Goal: Transaction & Acquisition: Purchase product/service

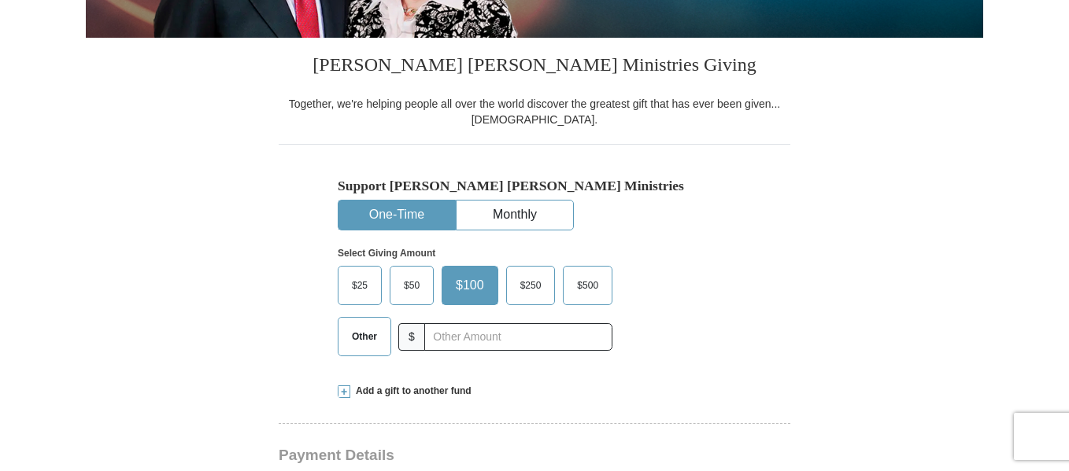
scroll to position [472, 0]
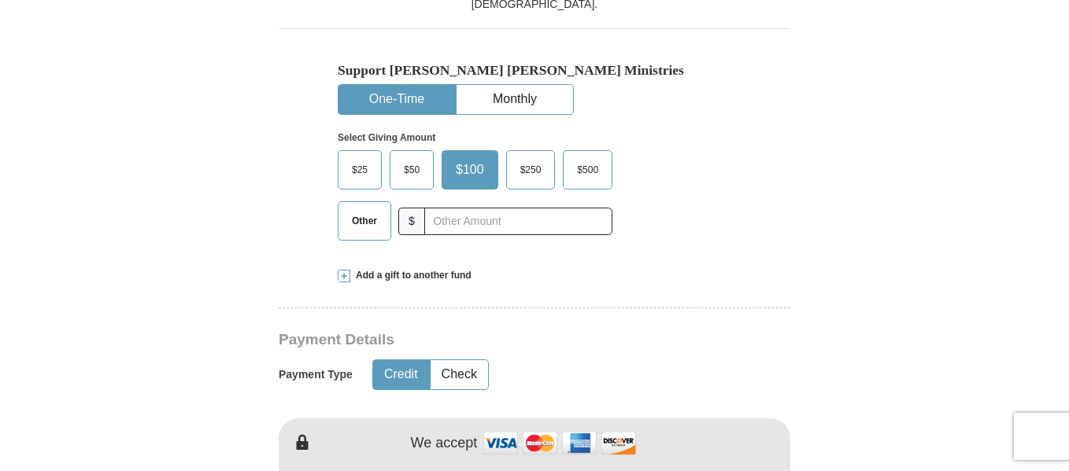
click at [417, 174] on span "$50" at bounding box center [411, 170] width 31 height 24
click at [0, 0] on input "$50" at bounding box center [0, 0] width 0 height 0
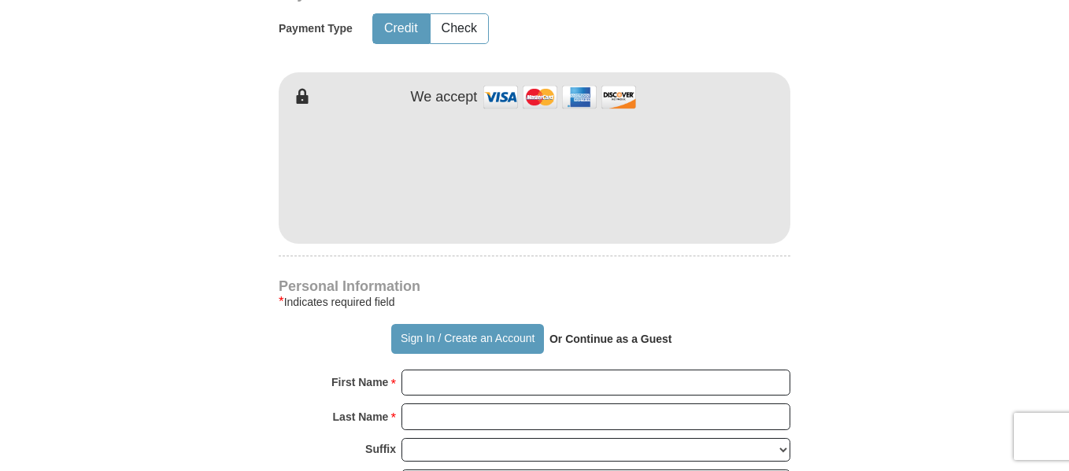
scroll to position [866, 0]
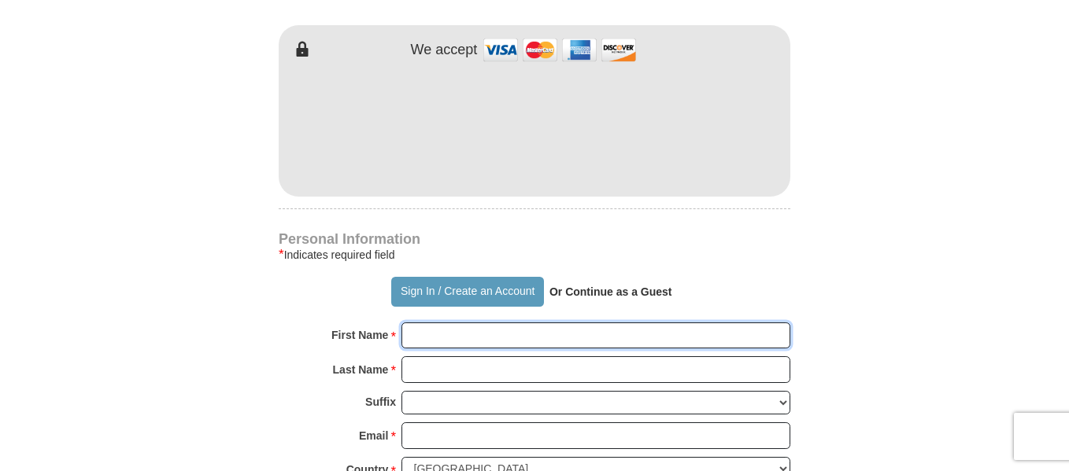
click at [419, 336] on input "First Name *" at bounding box center [595, 336] width 389 height 27
click at [449, 335] on input "First Name *" at bounding box center [595, 336] width 389 height 27
type input "[PERSON_NAME]"
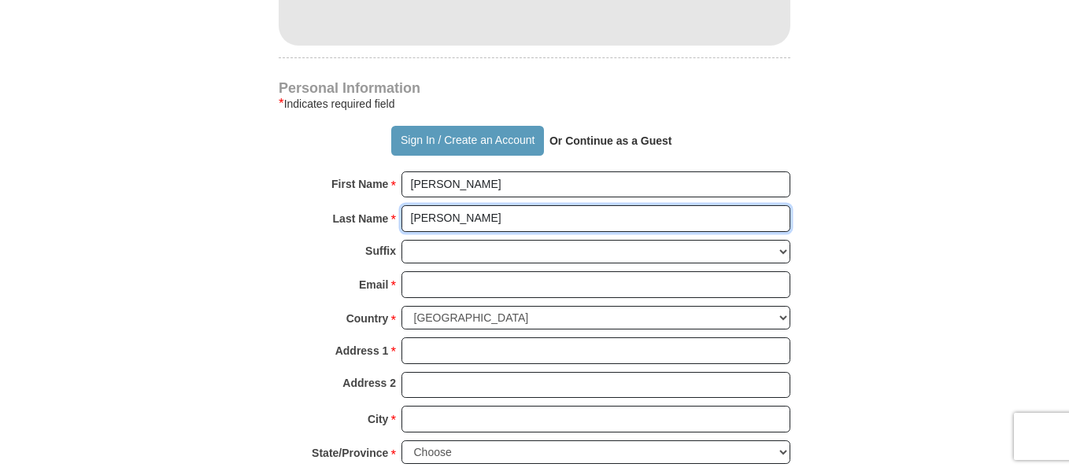
scroll to position [1023, 0]
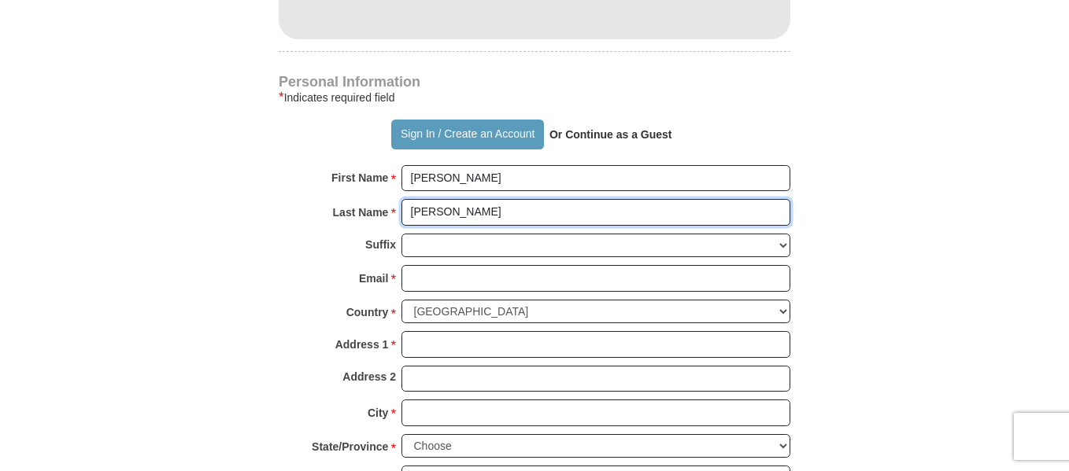
type input "[PERSON_NAME]"
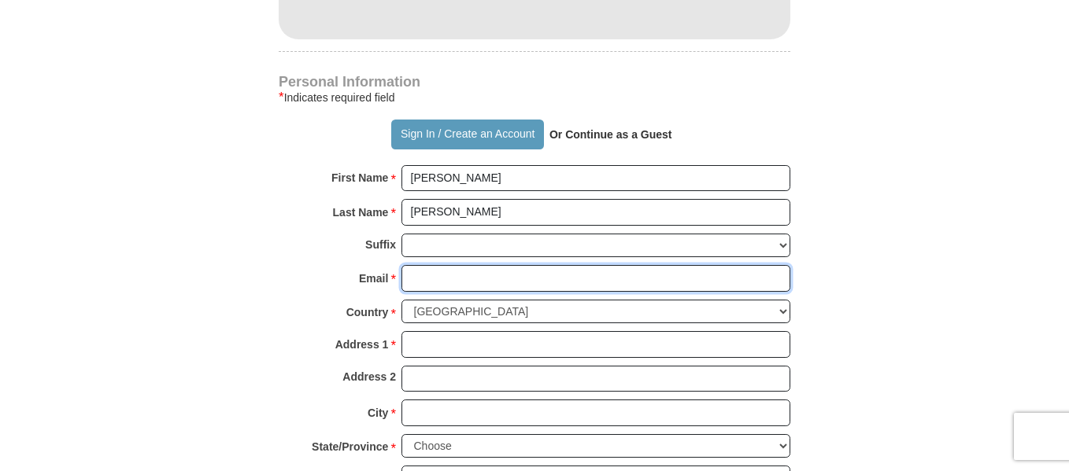
click at [449, 280] on input "Email *" at bounding box center [595, 278] width 389 height 27
type input "[EMAIL_ADDRESS][DOMAIN_NAME]"
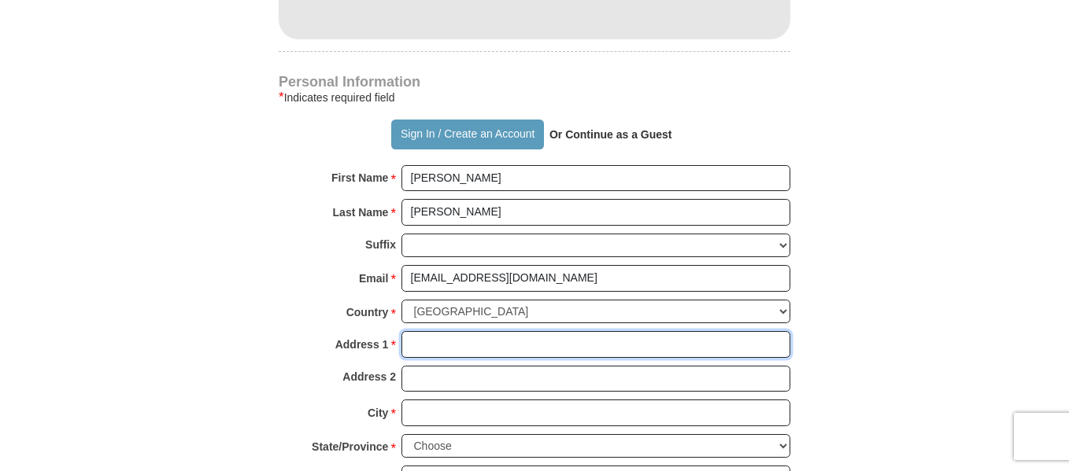
type input "[STREET_ADDRESS]"
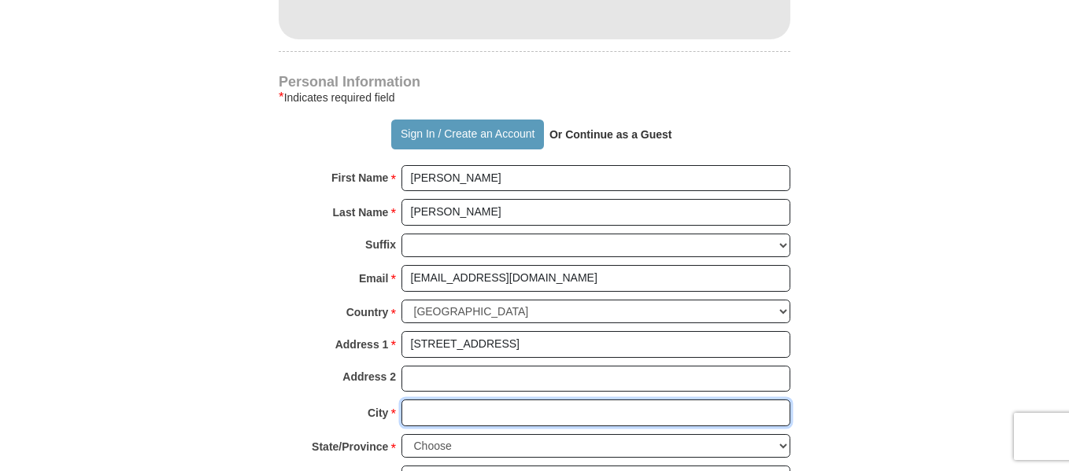
type input "Apopka"
select select "FL"
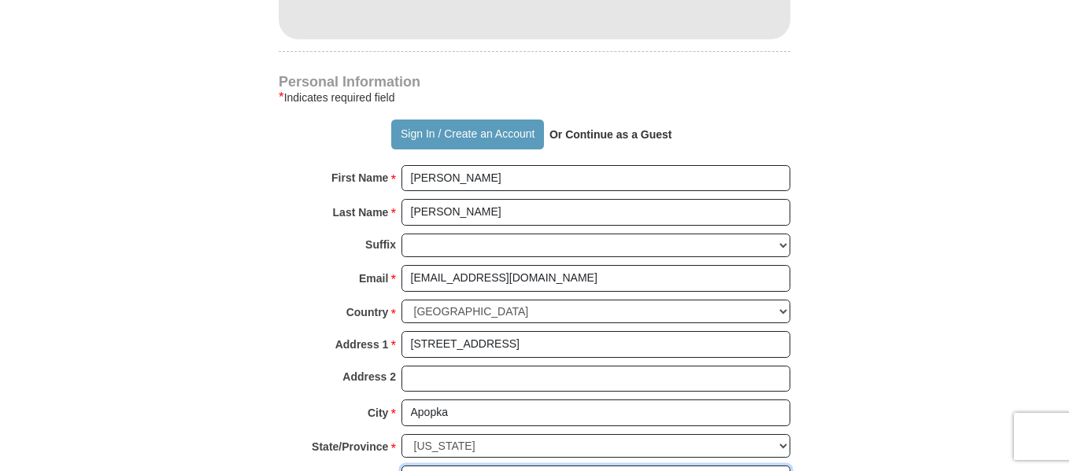
type input "32712"
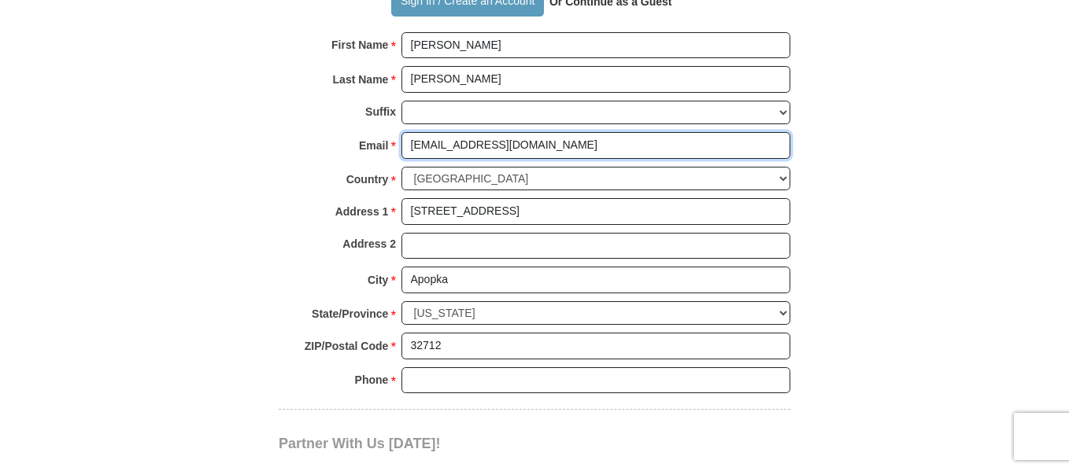
scroll to position [1181, 0]
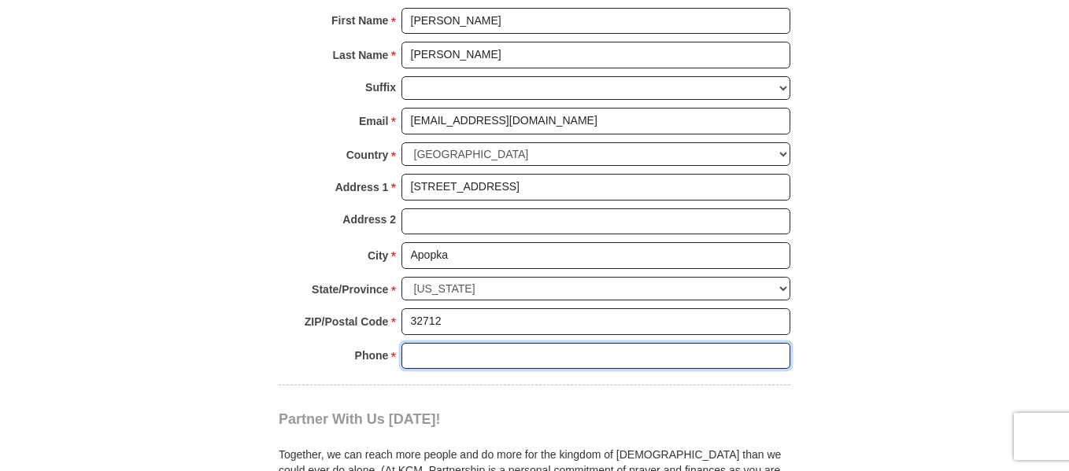
click at [486, 352] on input "Phone * *" at bounding box center [595, 356] width 389 height 27
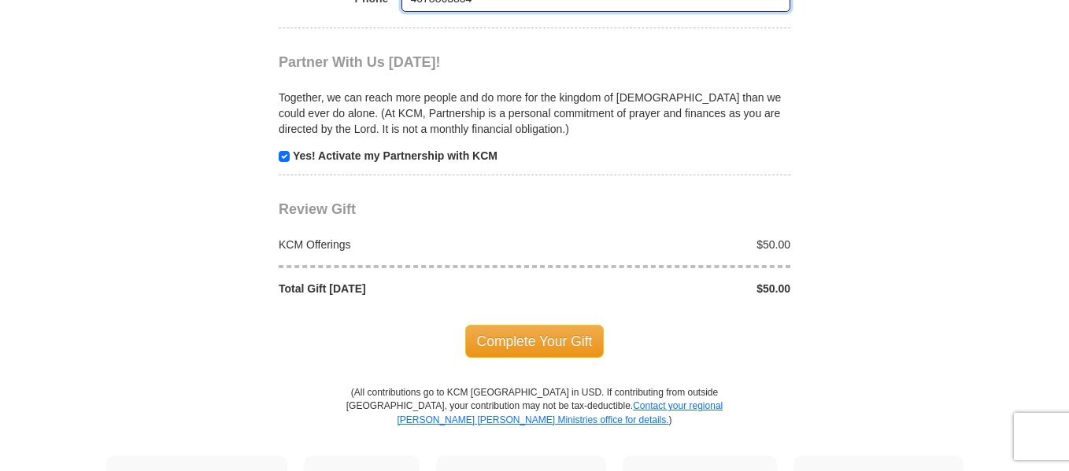
scroll to position [1574, 0]
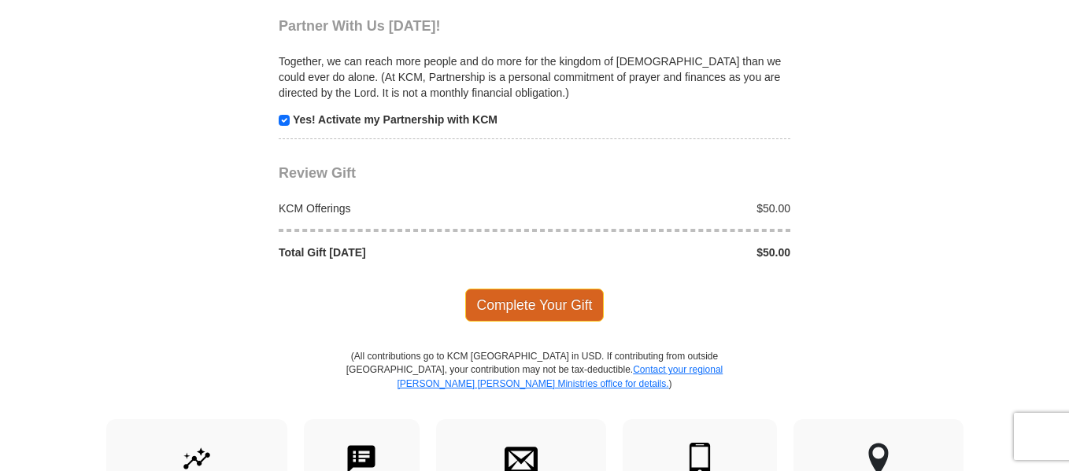
type input "4078863834"
click at [540, 305] on span "Complete Your Gift" at bounding box center [534, 305] width 139 height 33
